Goal: Obtain resource: Download file/media

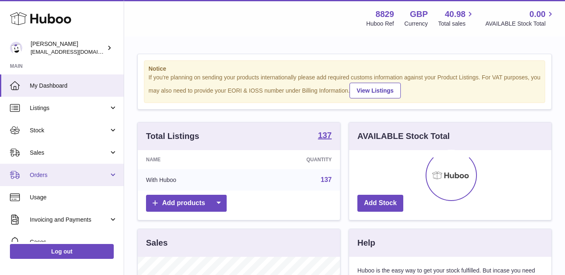
scroll to position [129, 202]
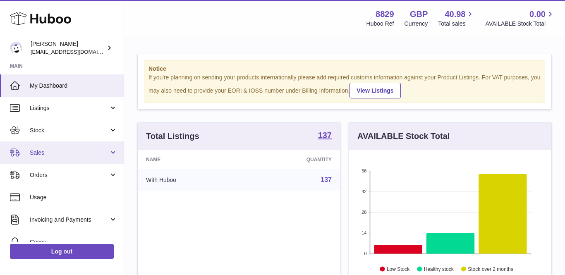
click at [57, 160] on link "Sales" at bounding box center [62, 152] width 124 height 22
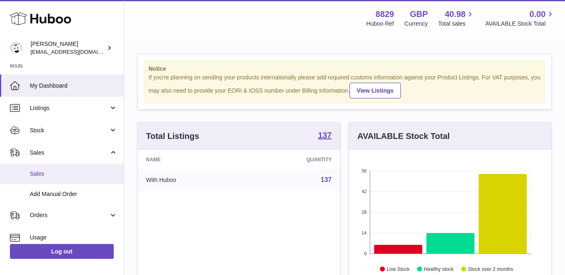
click at [53, 170] on span "Sales" at bounding box center [74, 174] width 88 height 8
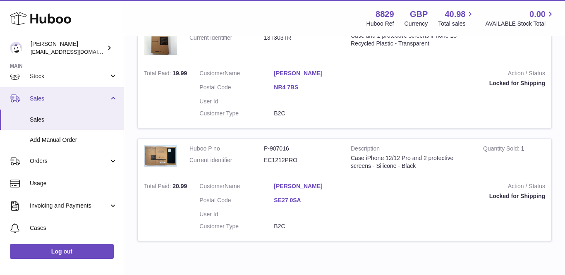
scroll to position [55, 0]
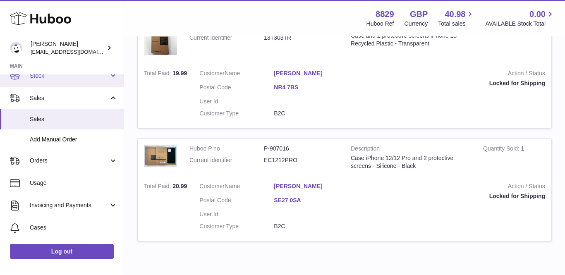
click at [72, 75] on span "Stock" at bounding box center [69, 76] width 79 height 8
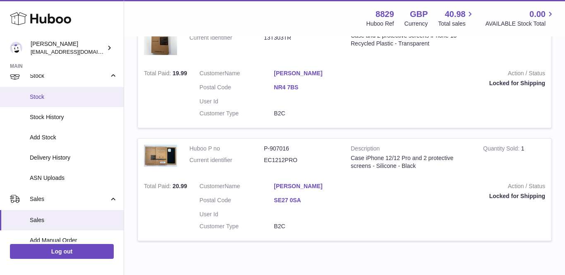
click at [54, 91] on link "Stock" at bounding box center [62, 97] width 124 height 20
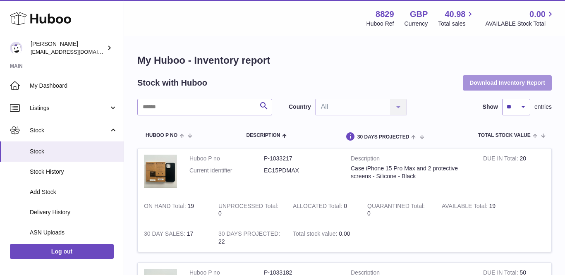
click at [515, 84] on button "Download Inventory Report" at bounding box center [507, 82] width 89 height 15
